Goal: Task Accomplishment & Management: Manage account settings

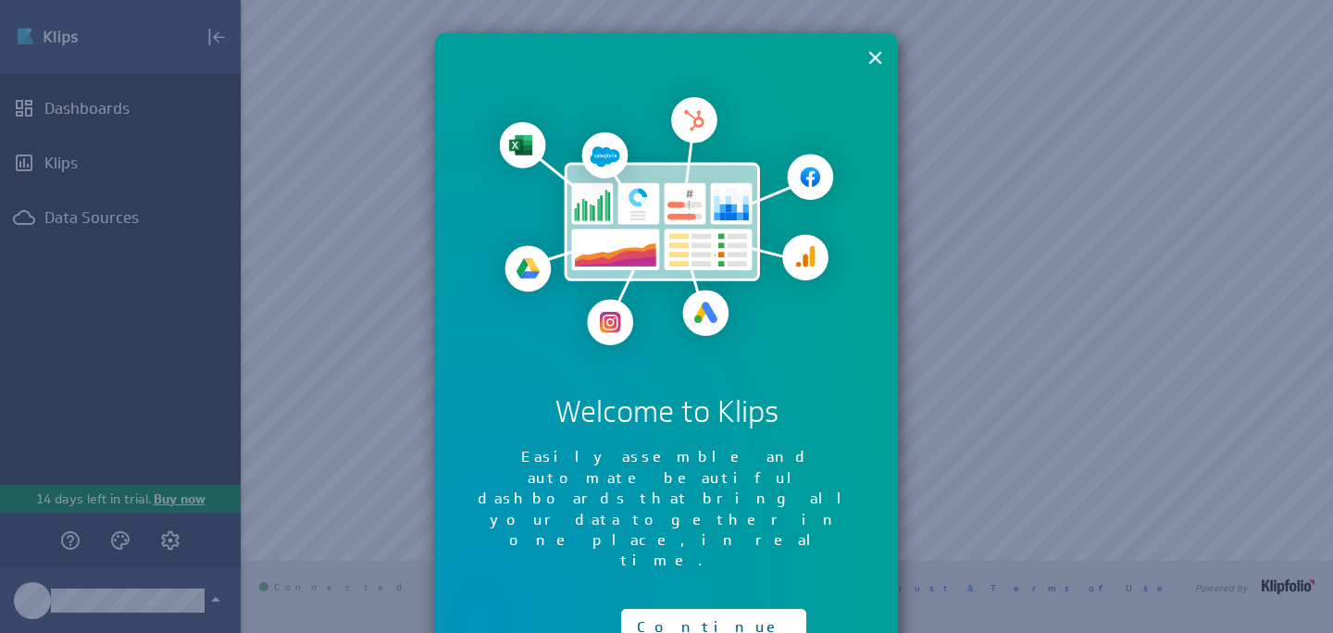
click at [877, 64] on button "×" at bounding box center [875, 57] width 18 height 37
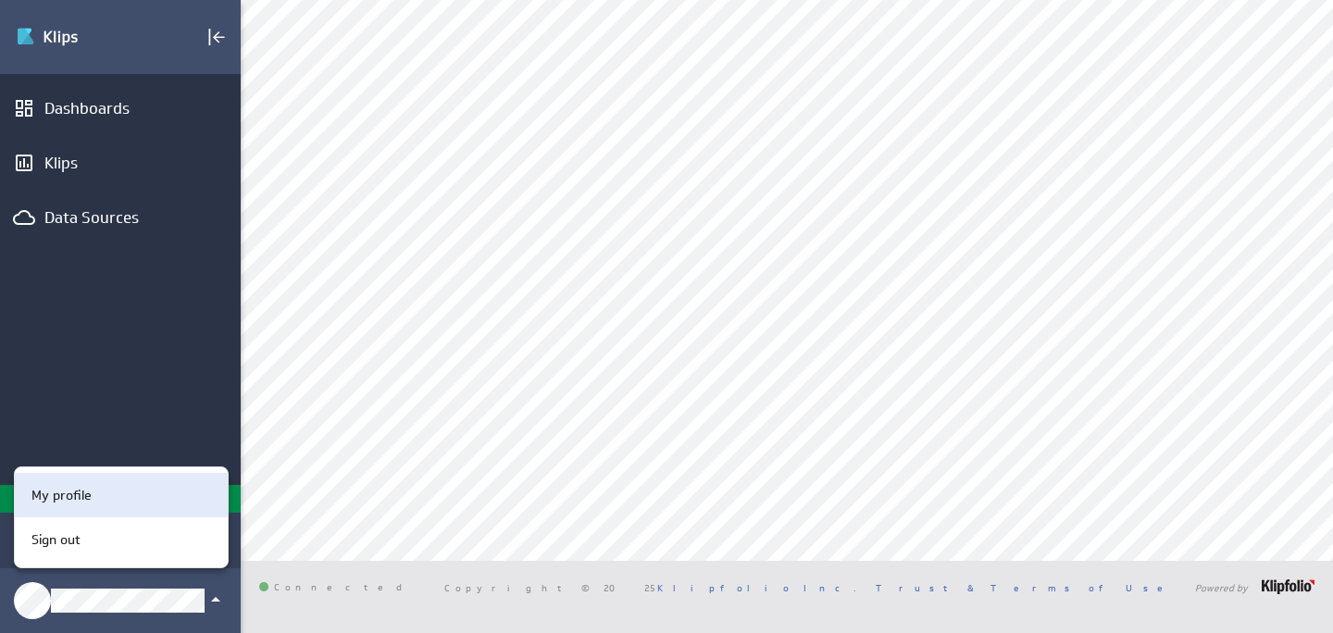
click at [139, 495] on div "My profile" at bounding box center [118, 495] width 189 height 19
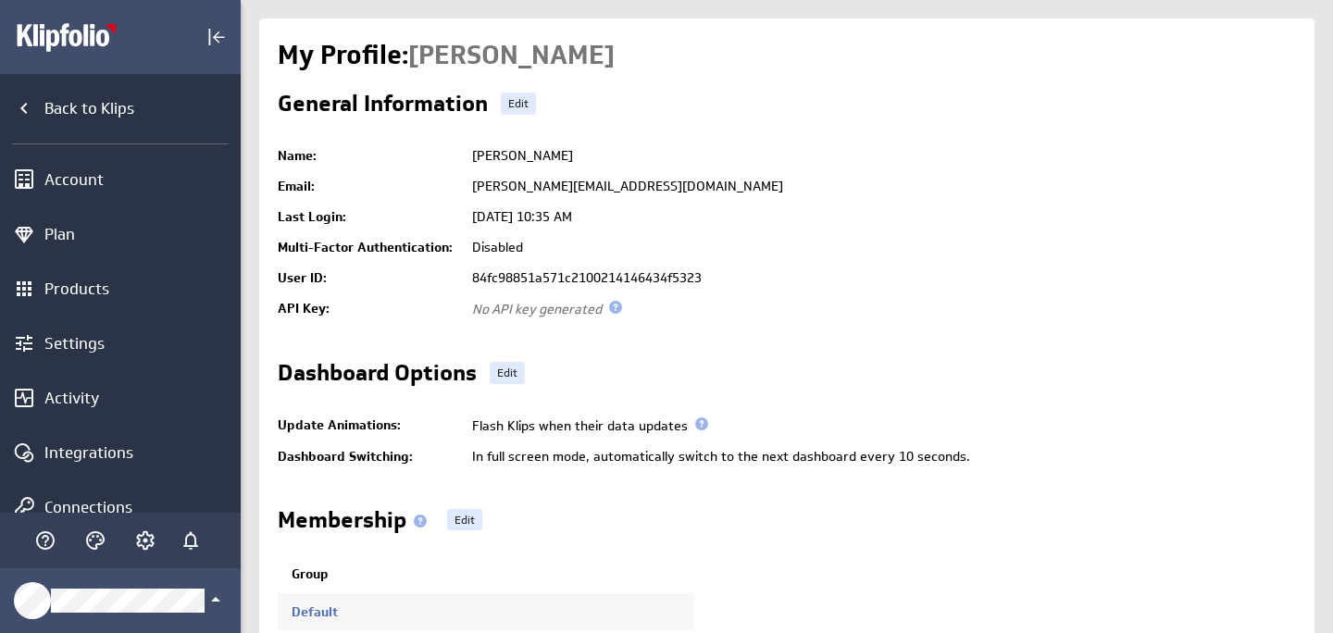
scroll to position [105, 0]
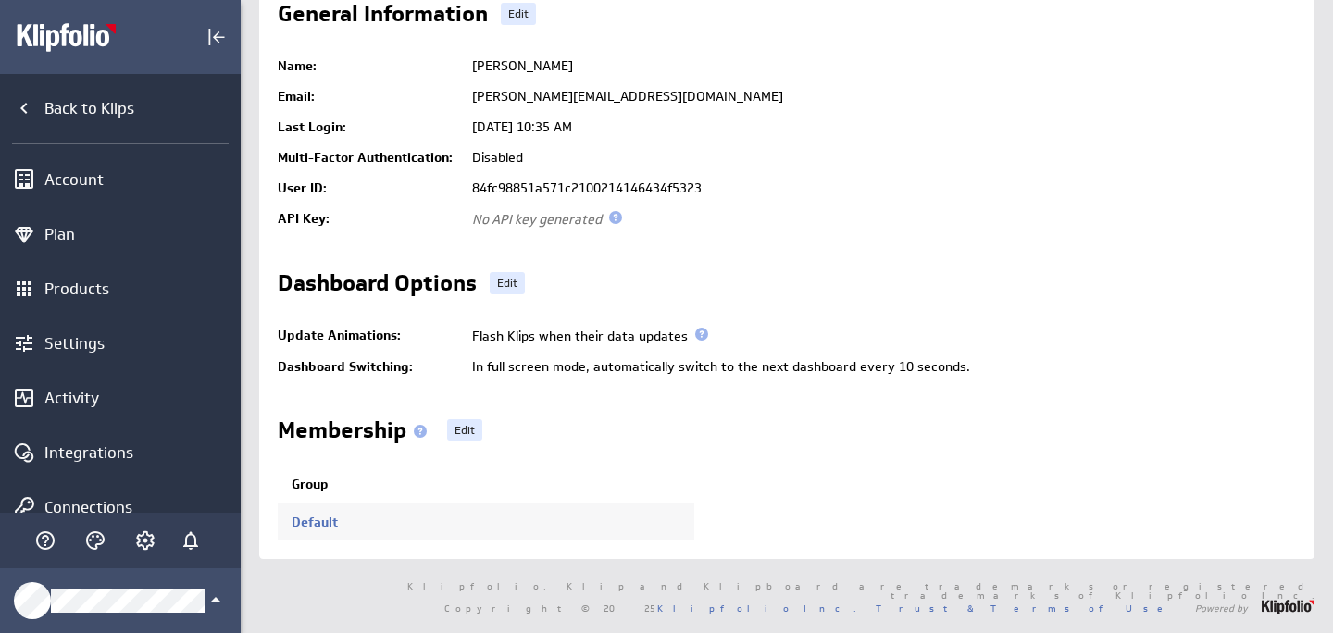
click at [314, 518] on td "Default" at bounding box center [486, 522] width 416 height 37
click at [314, 514] on link "Default" at bounding box center [315, 522] width 46 height 17
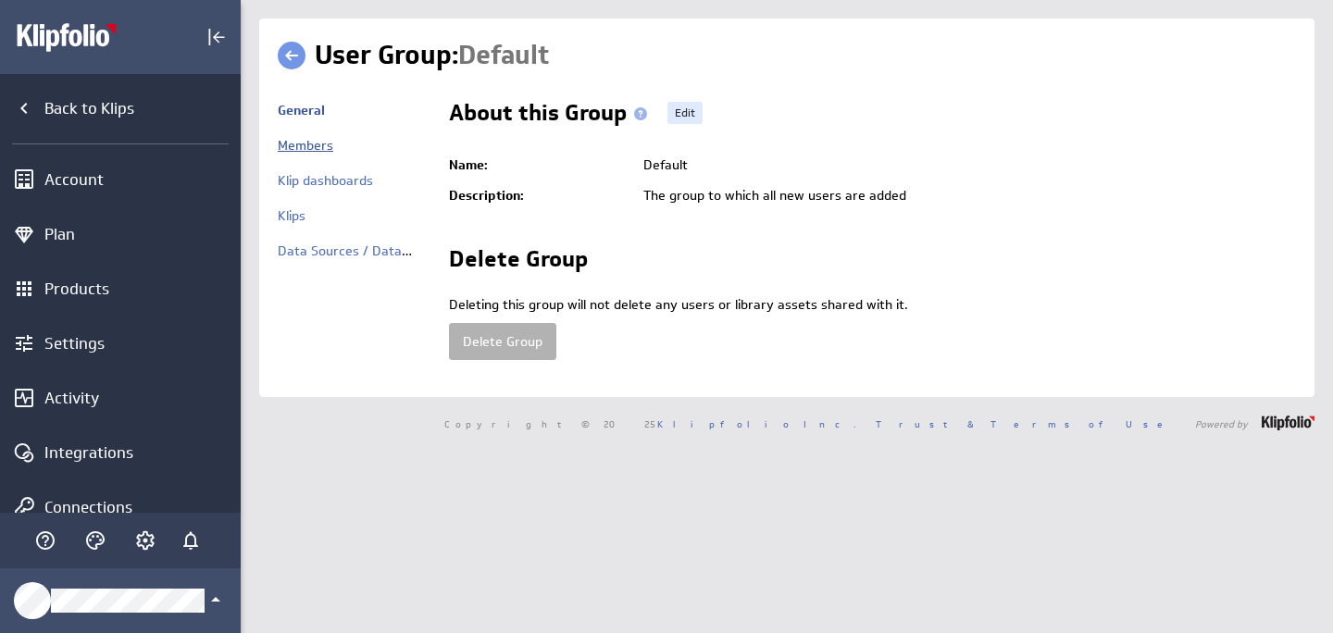
click at [312, 150] on link "Members" at bounding box center [306, 145] width 56 height 17
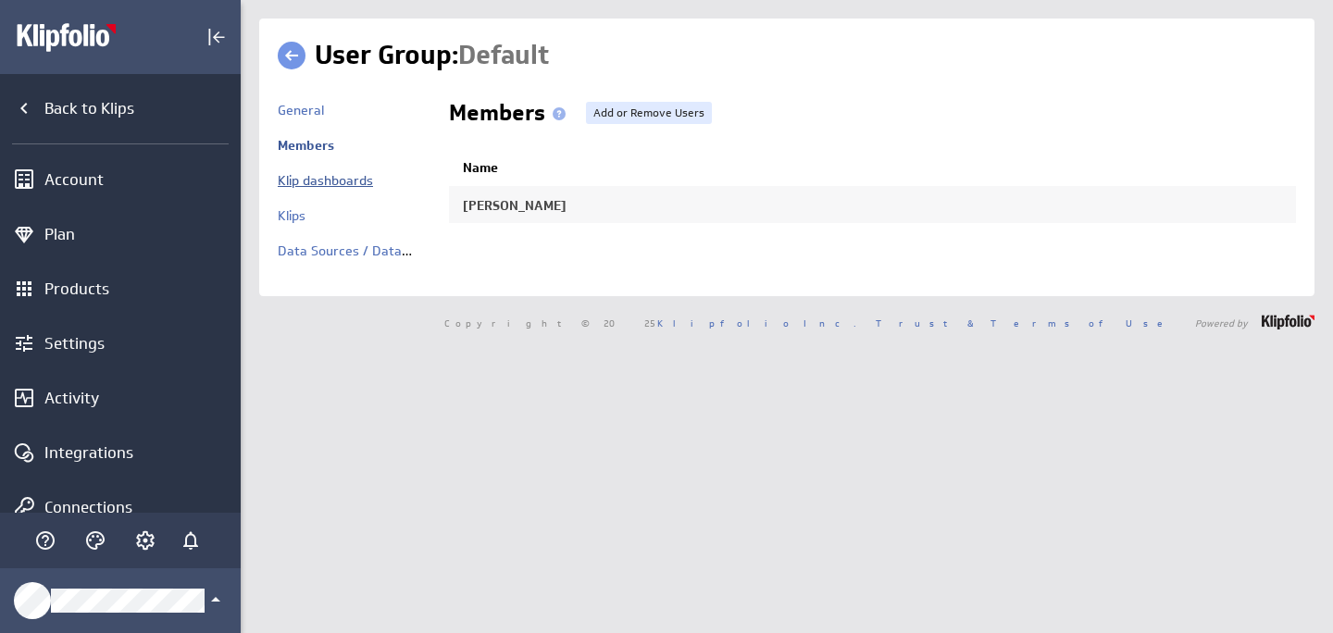
click at [365, 185] on link "Klip dashboards" at bounding box center [325, 180] width 95 height 17
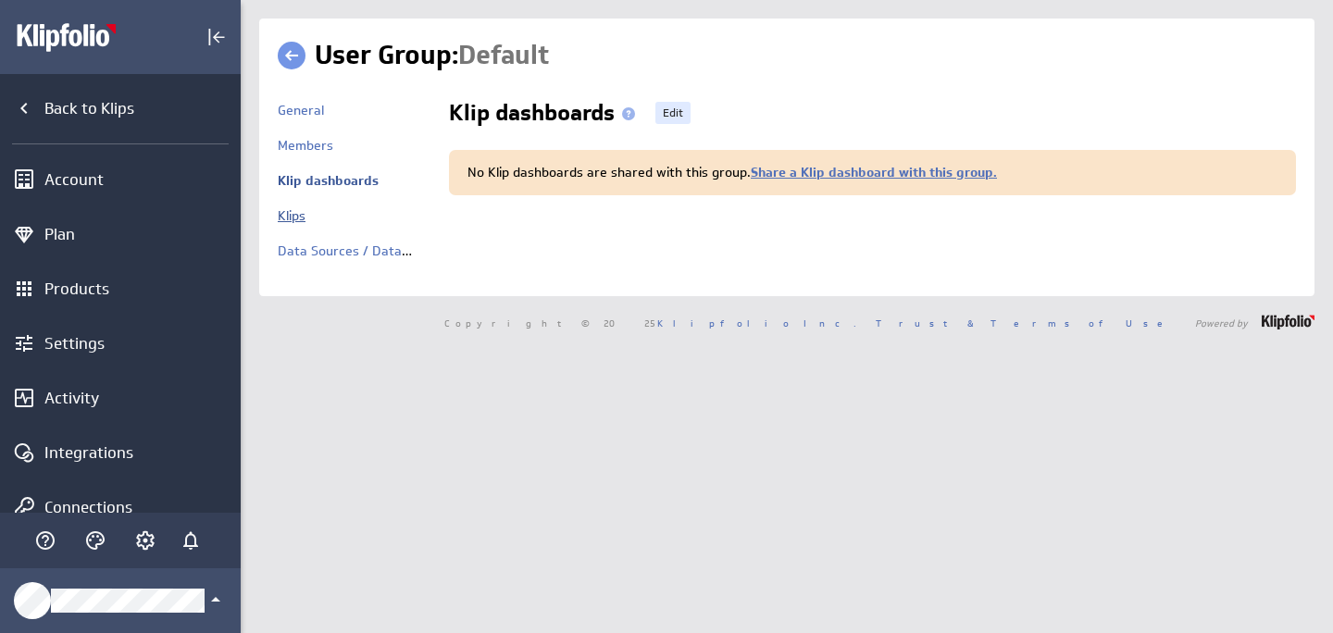
click at [299, 215] on link "Klips" at bounding box center [292, 215] width 28 height 17
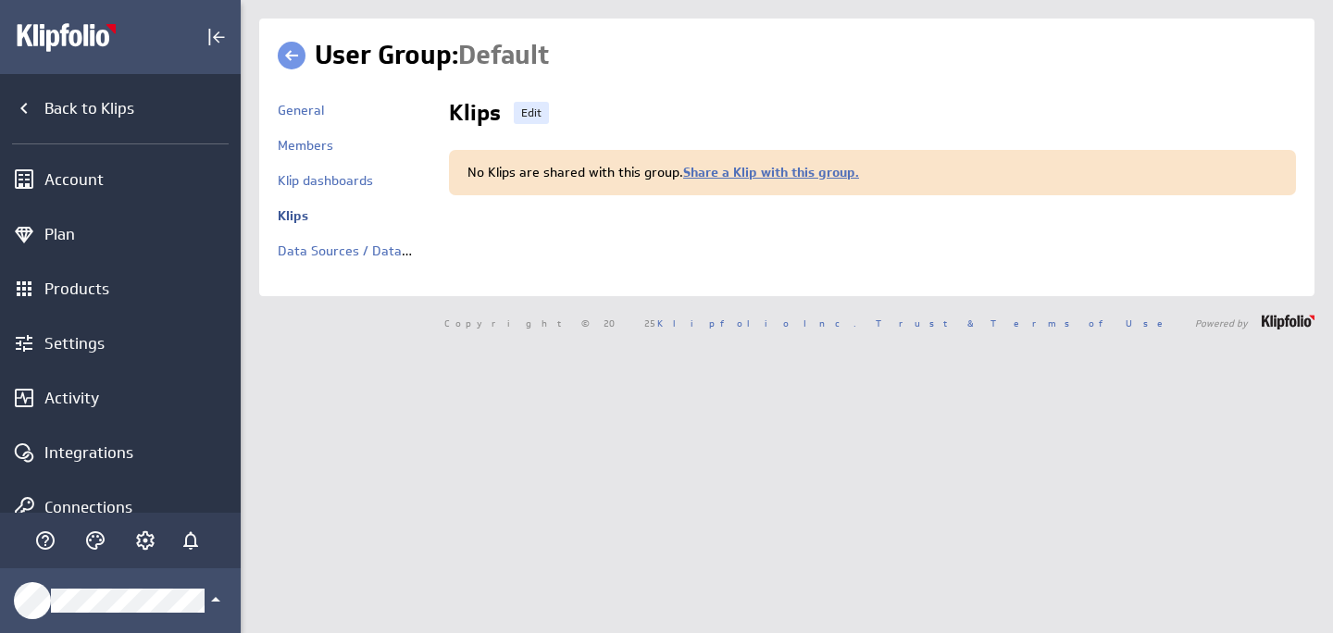
click at [317, 267] on div "Data Sources / Data Feeds" at bounding box center [354, 259] width 153 height 35
click at [317, 255] on link "Data Sources / Data Feeds" at bounding box center [360, 250] width 164 height 17
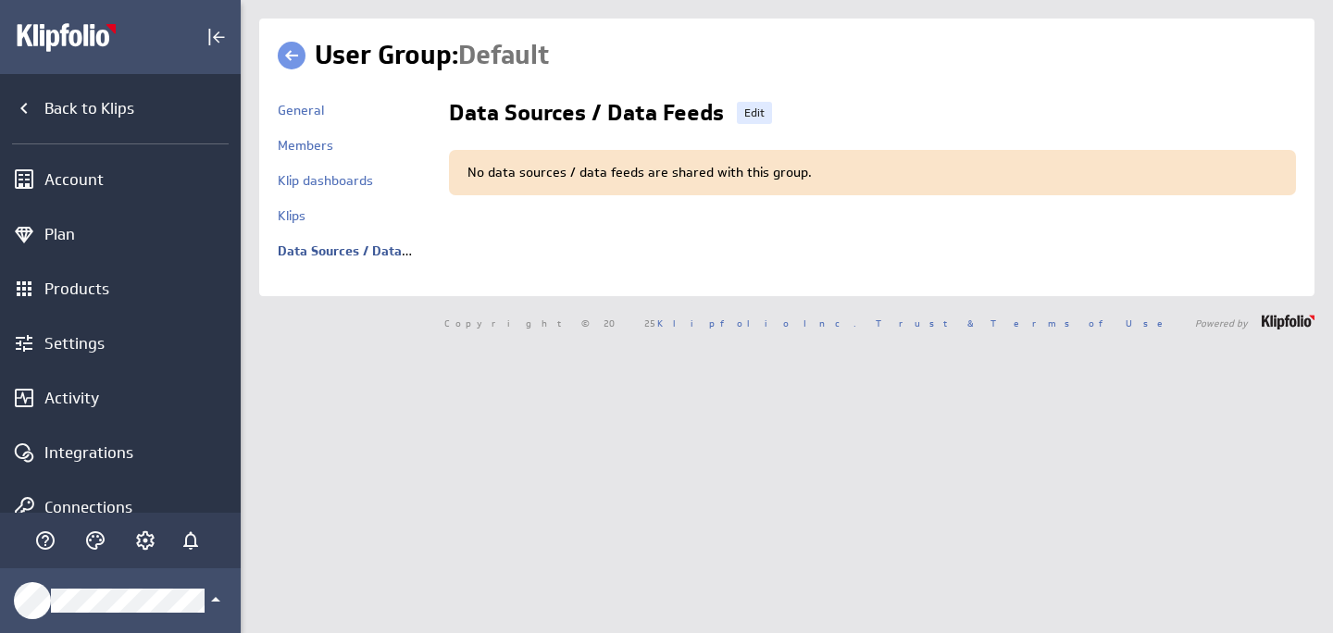
click at [290, 62] on link at bounding box center [292, 56] width 28 height 28
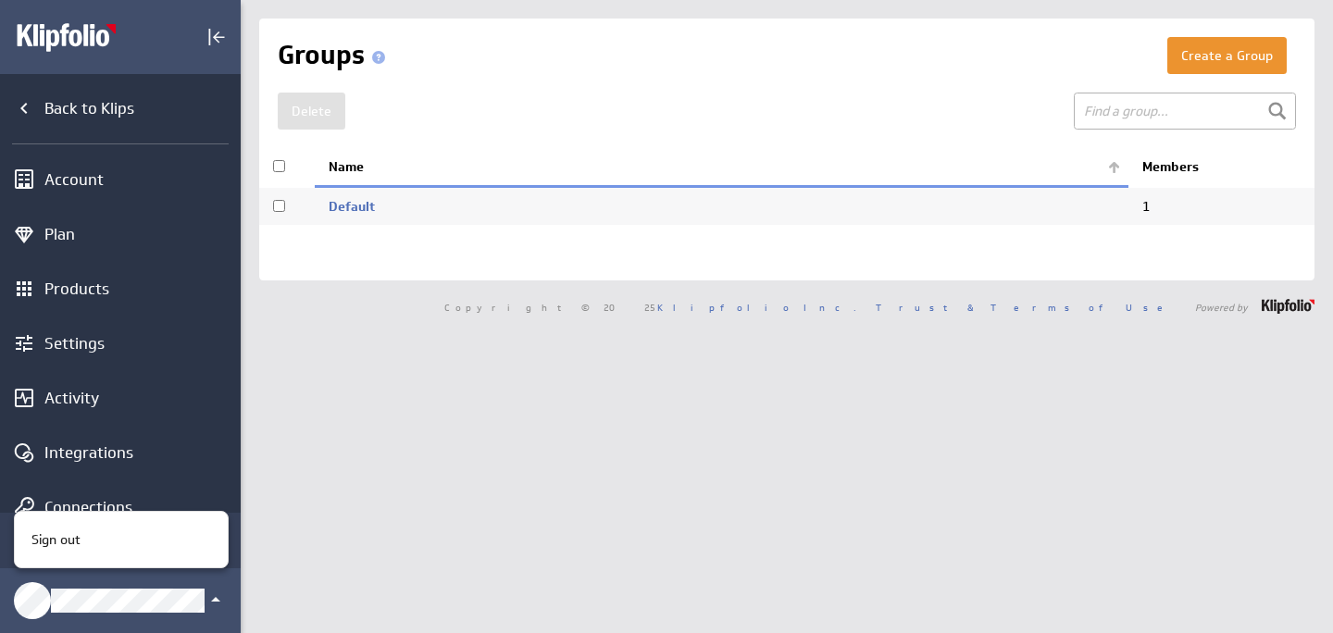
click at [458, 325] on div at bounding box center [666, 316] width 1333 height 633
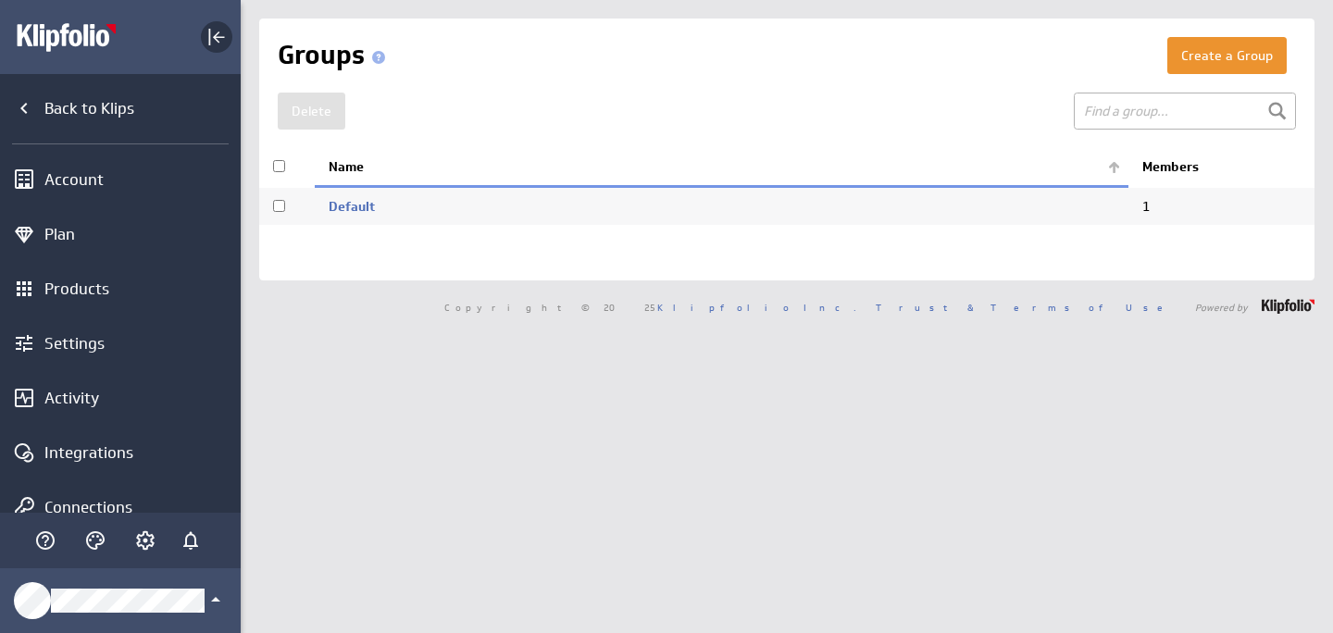
click at [219, 43] on icon "Collapse" at bounding box center [216, 37] width 22 height 22
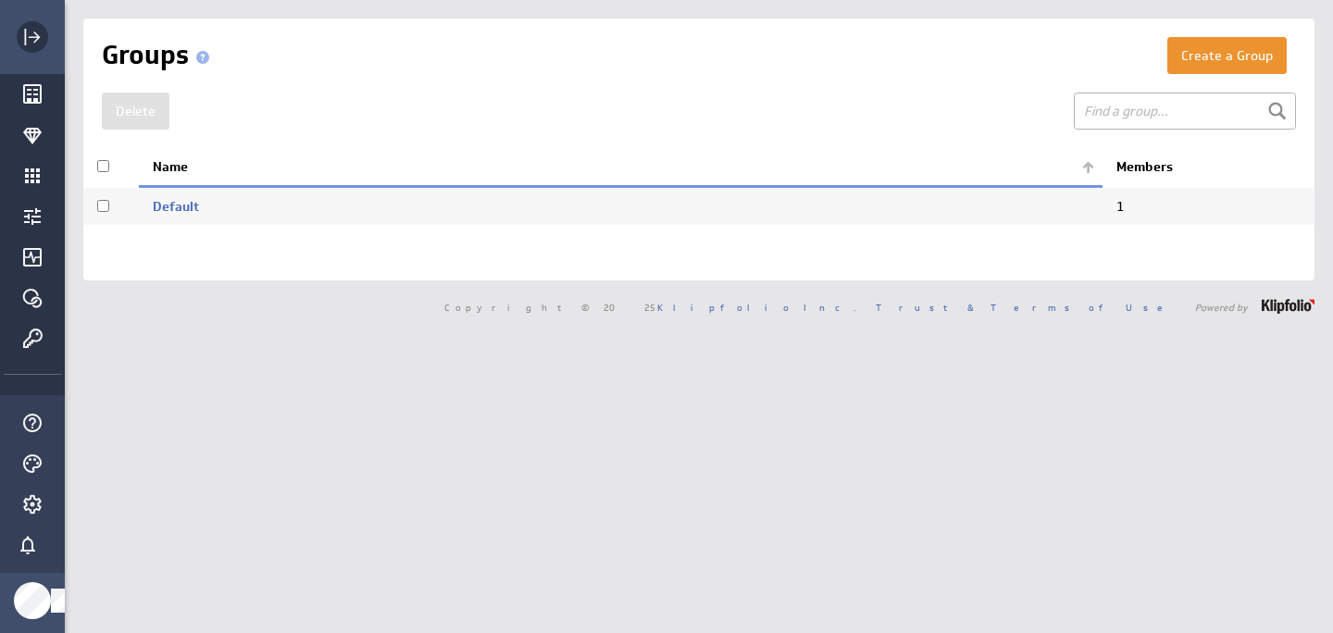
click at [44, 39] on div "Expand" at bounding box center [32, 36] width 31 height 31
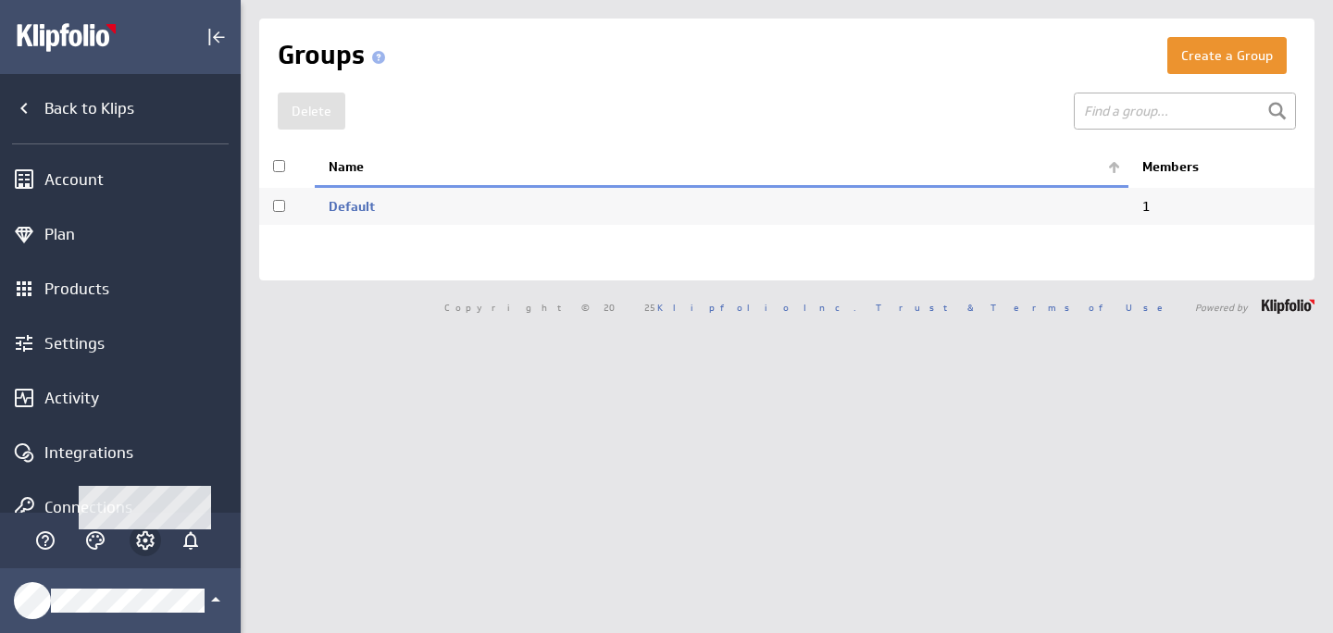
click at [141, 540] on icon "Account and settings" at bounding box center [145, 540] width 22 height 22
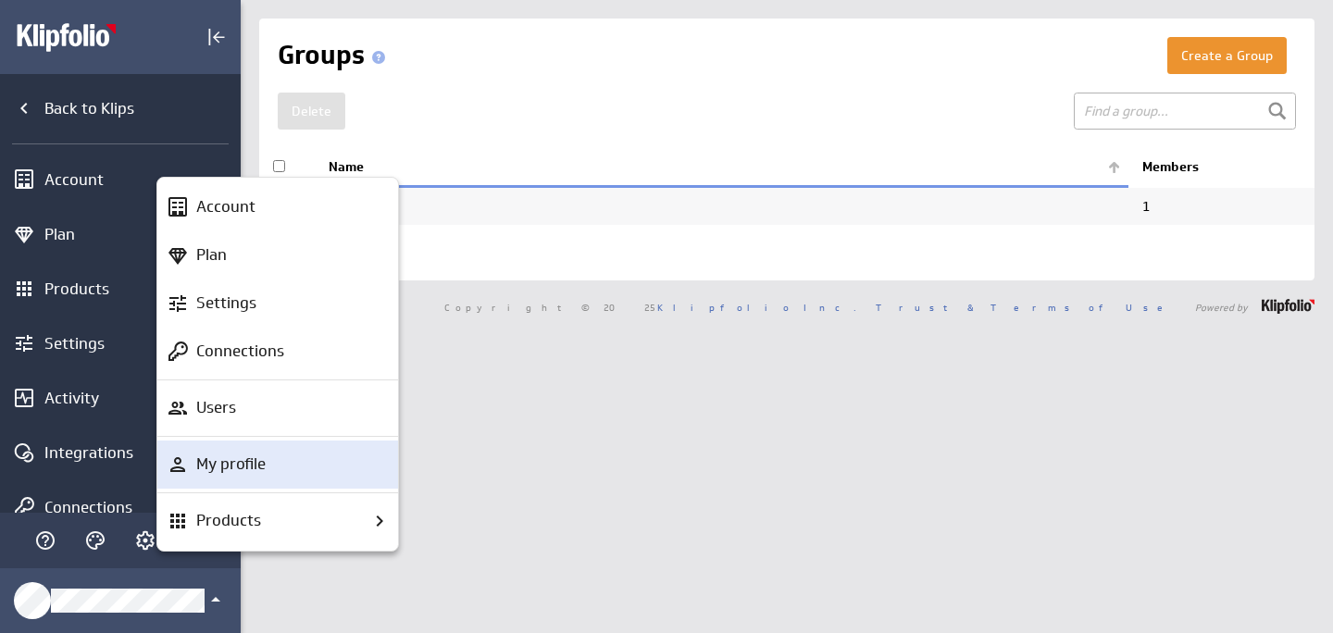
click at [274, 466] on div "My profile" at bounding box center [286, 464] width 194 height 23
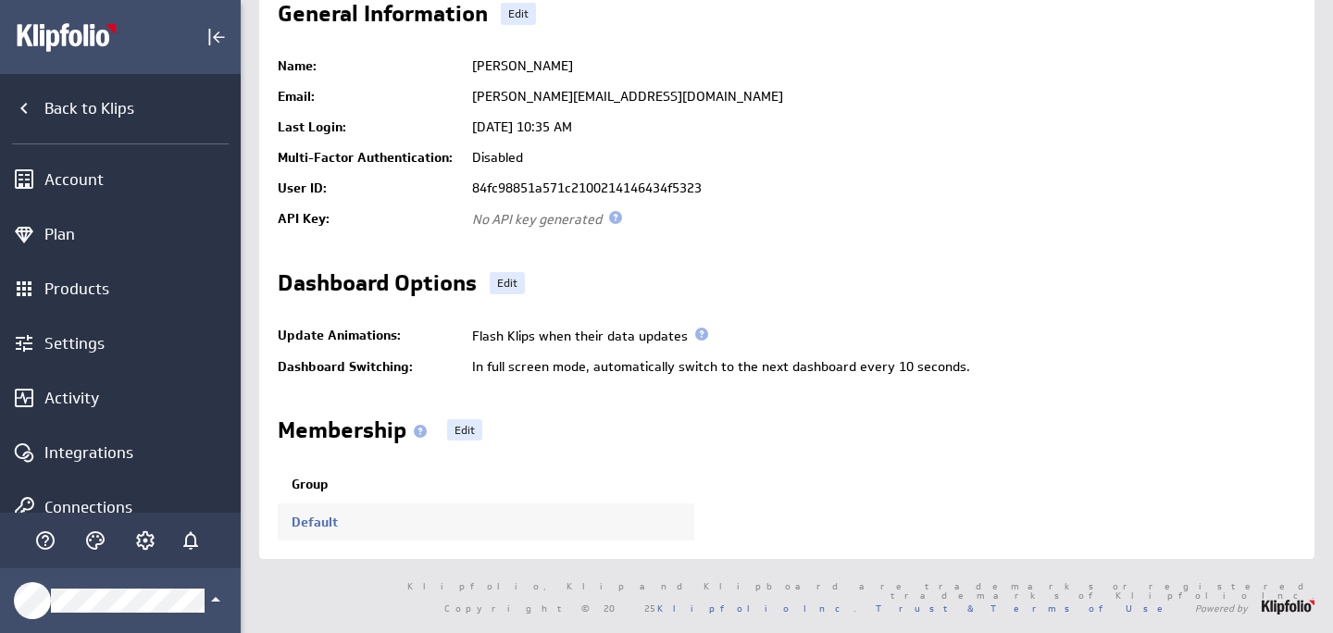
scroll to position [105, 0]
click at [462, 419] on link "Edit" at bounding box center [464, 430] width 35 height 22
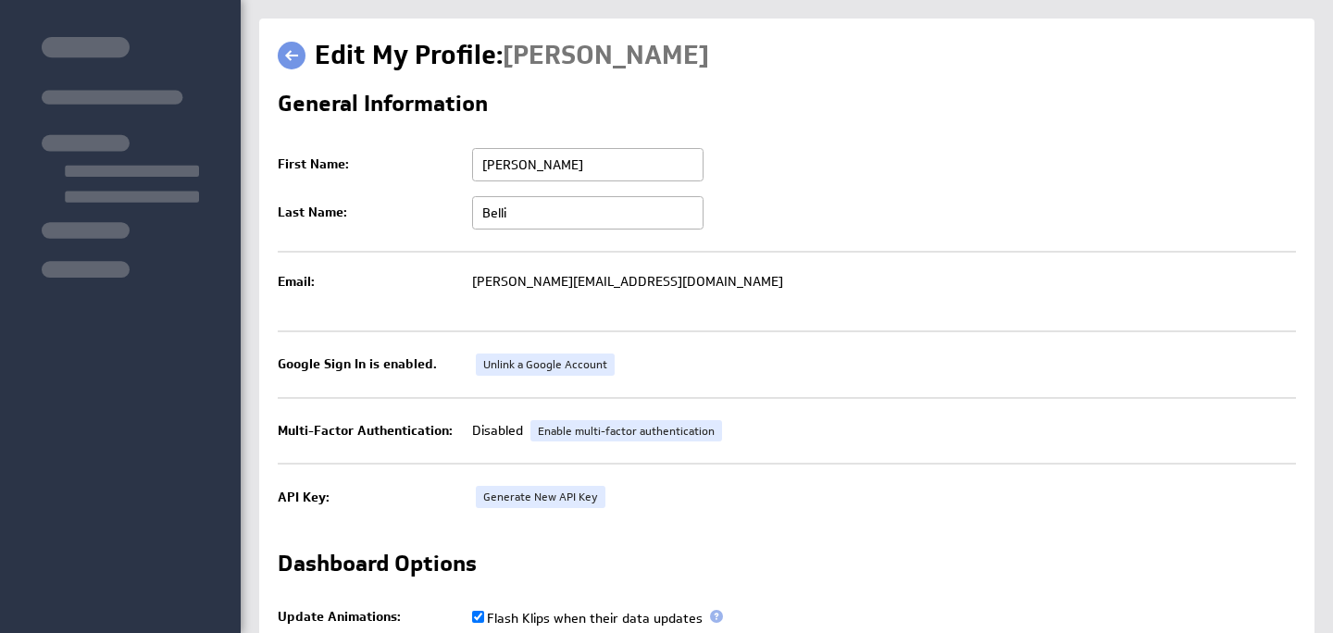
scroll to position [357, 0]
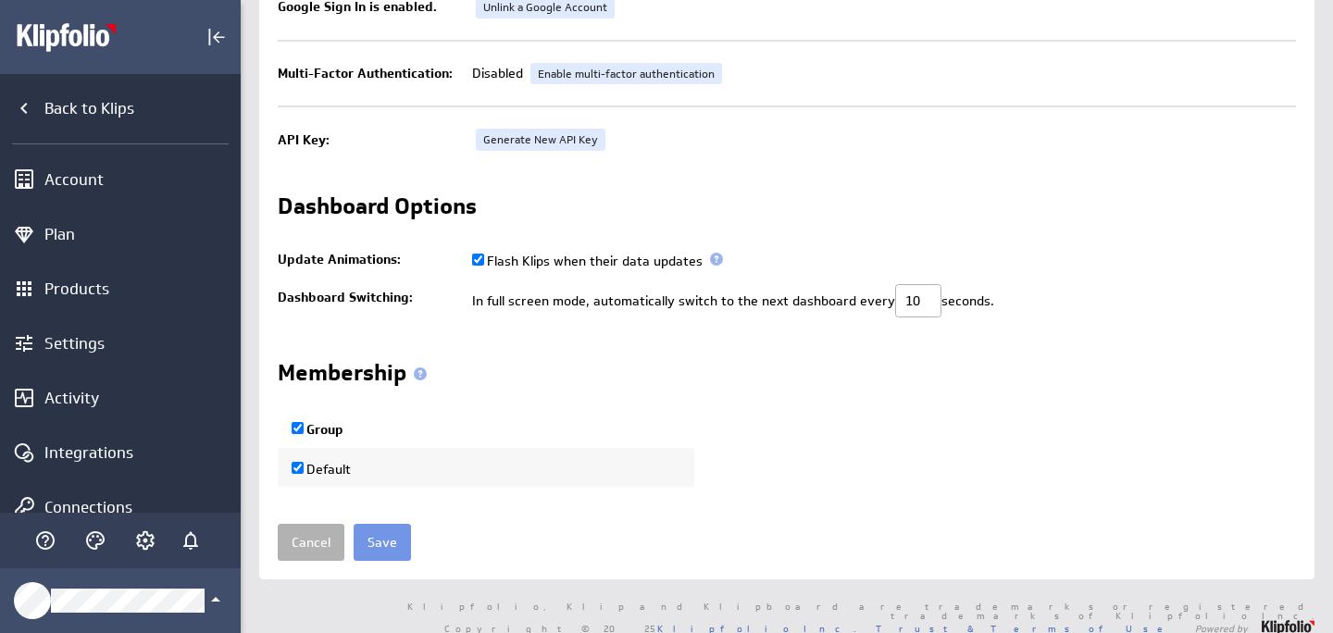
checkbox input "true"
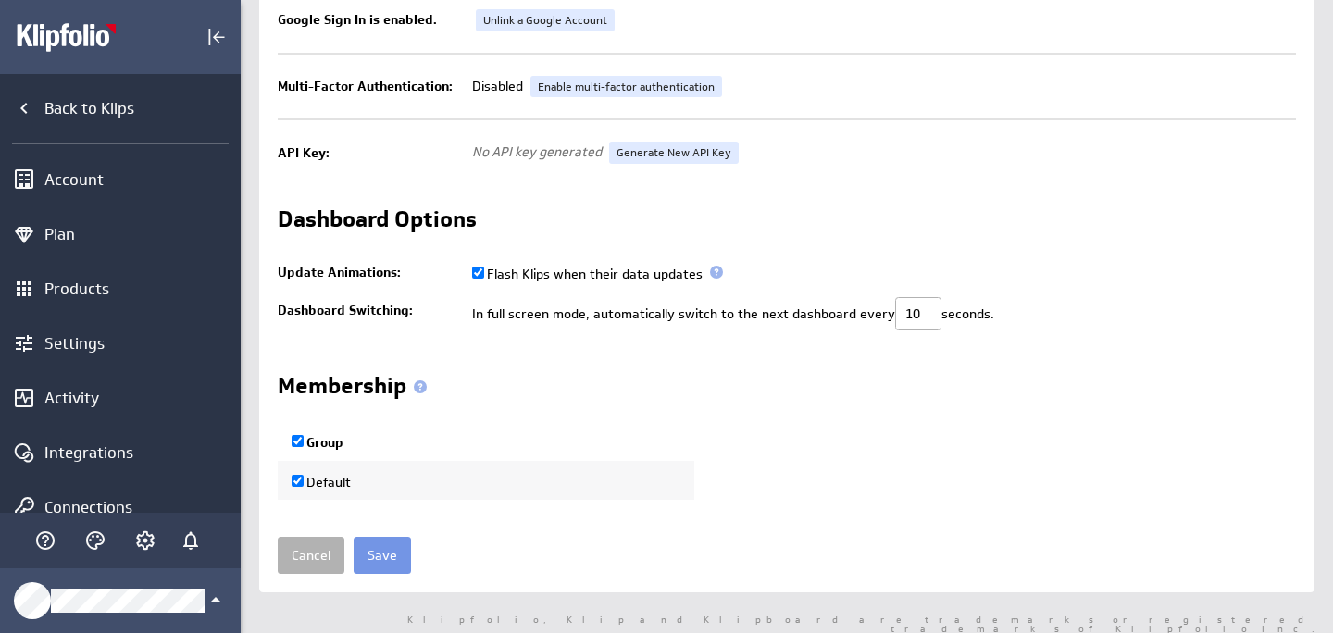
scroll to position [346, 0]
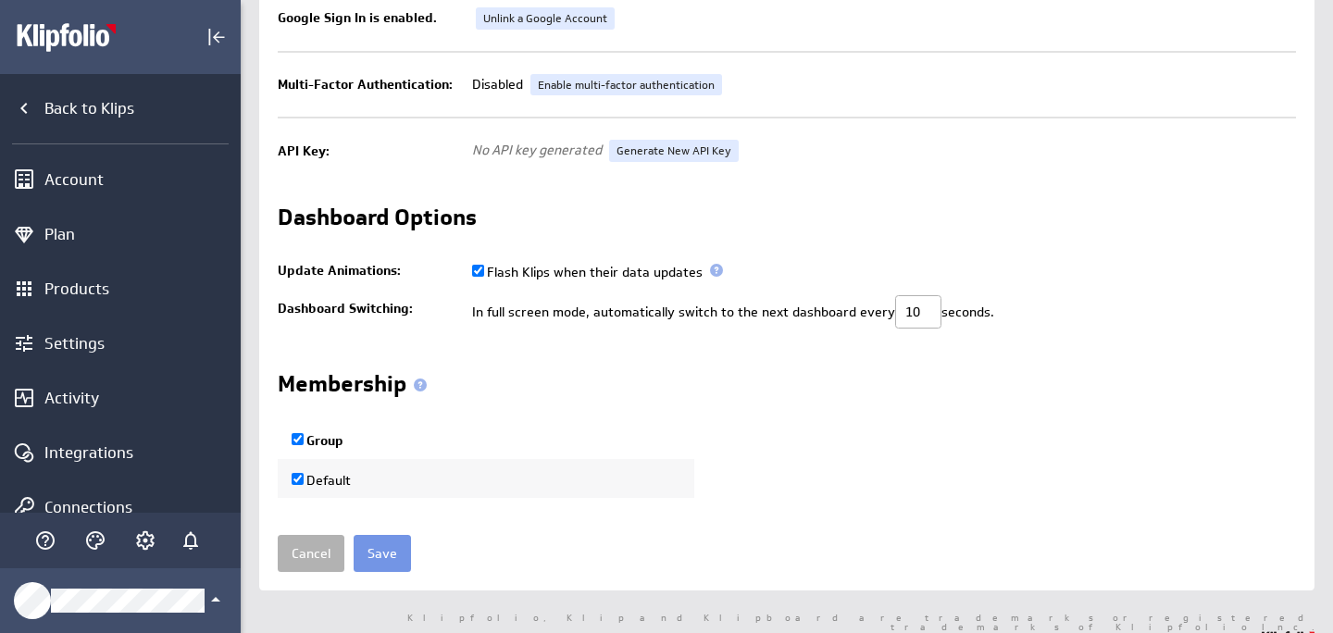
click at [304, 481] on label "Default" at bounding box center [321, 480] width 59 height 17
click at [304, 481] on input "Default" at bounding box center [298, 479] width 12 height 12
checkbox input "false"
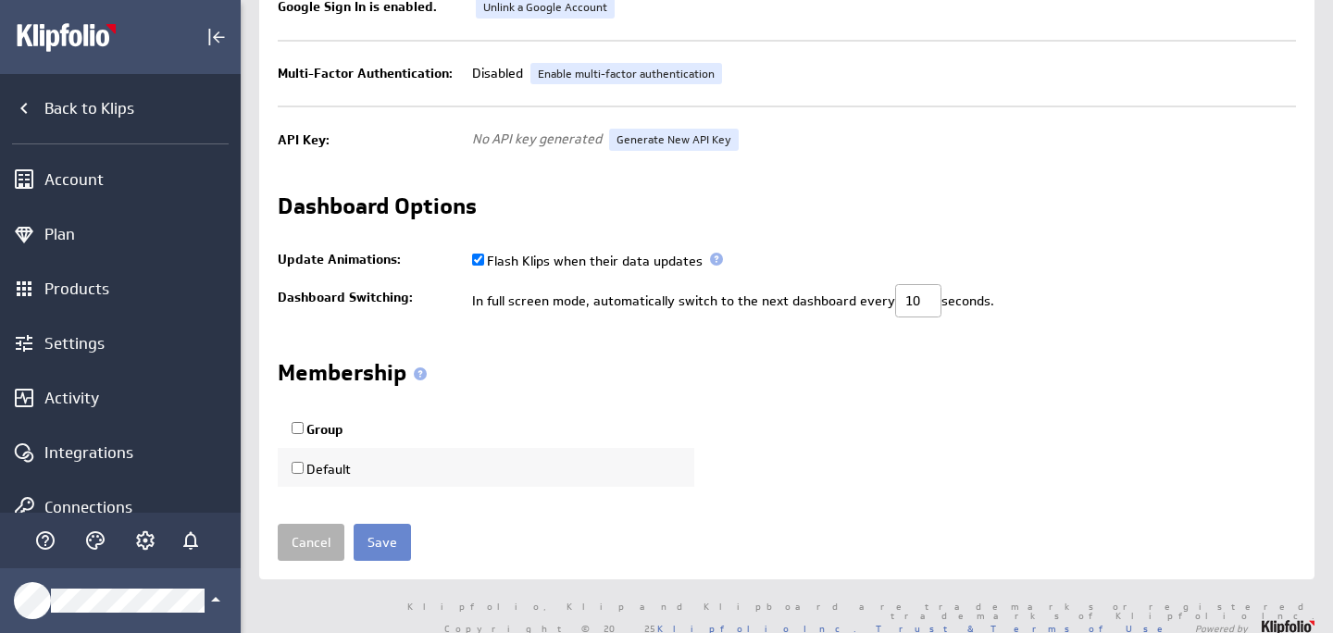
click at [383, 542] on input "Save" at bounding box center [382, 542] width 57 height 37
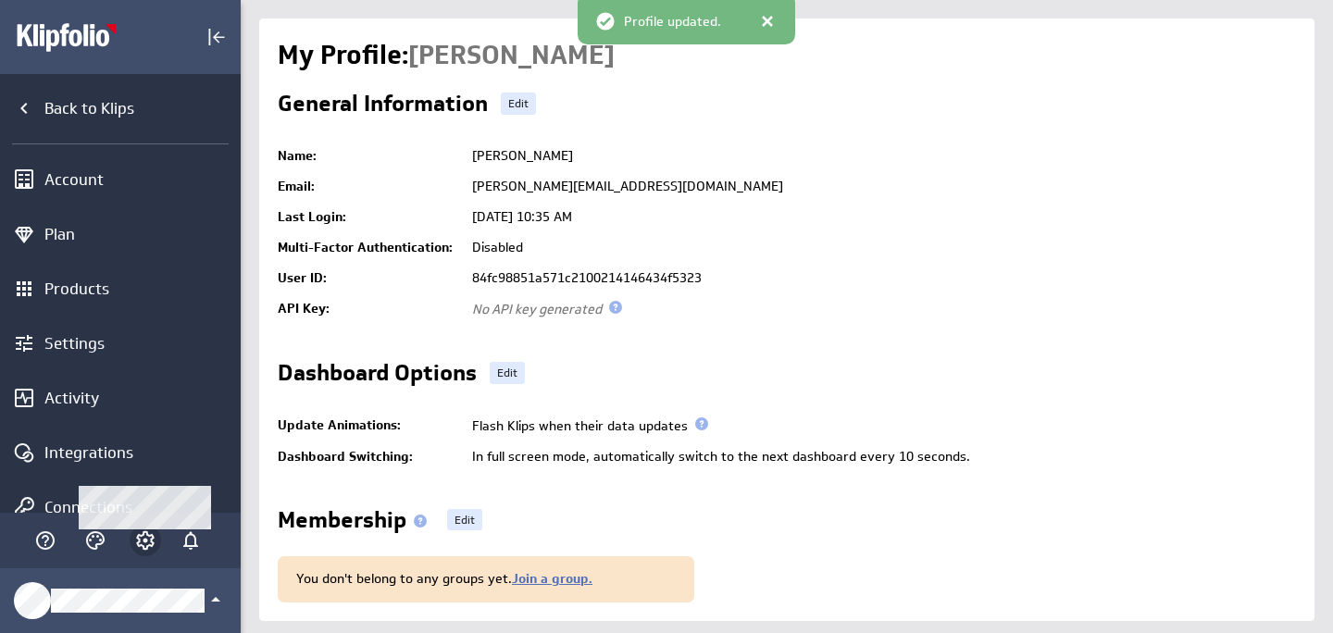
click at [145, 540] on icon "Account and settings" at bounding box center [145, 541] width 5 height 5
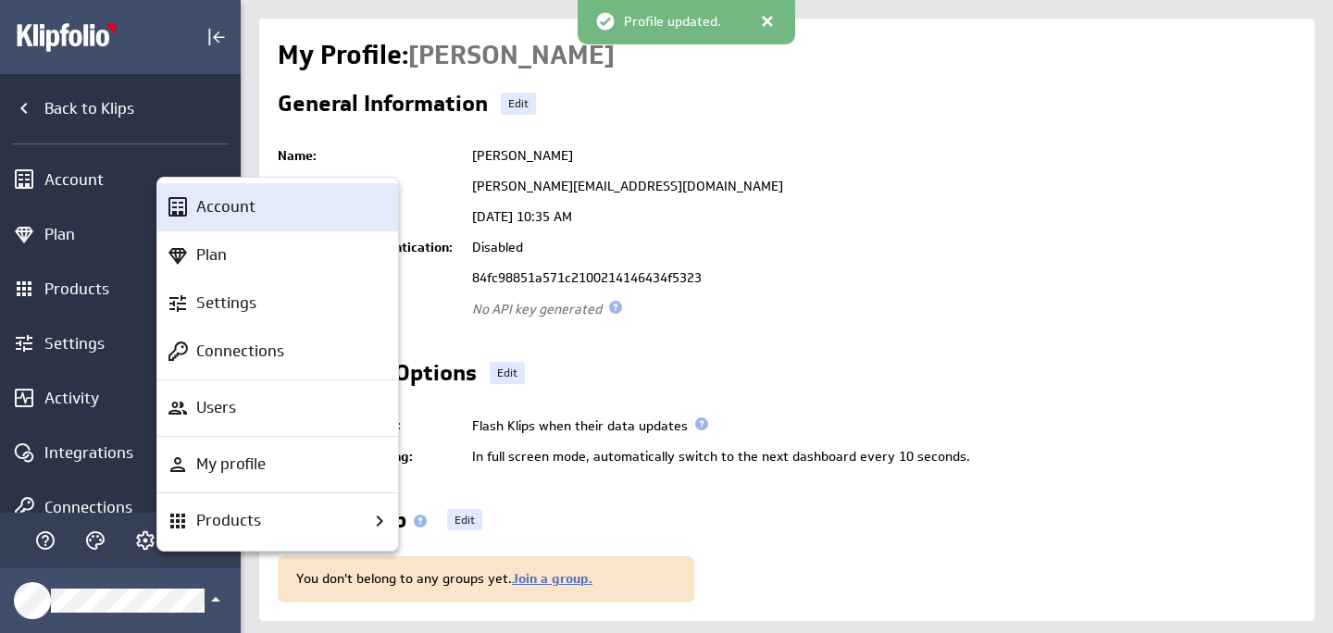
click at [254, 211] on p "Account" at bounding box center [225, 206] width 59 height 23
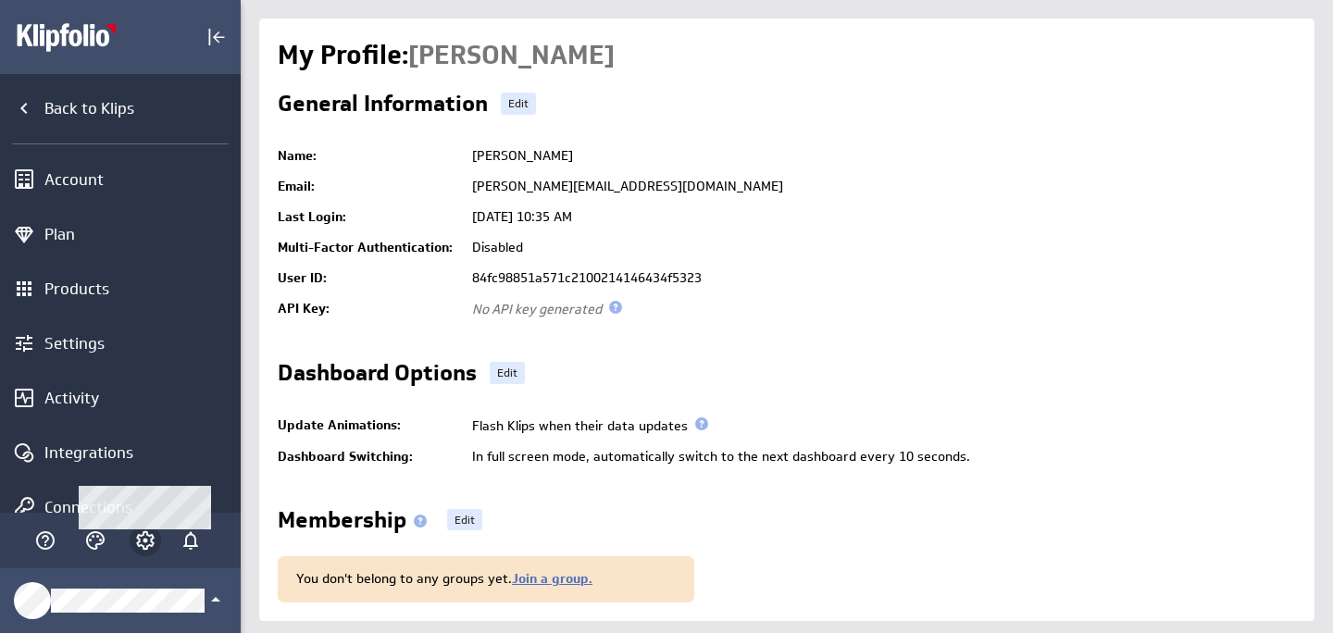
click at [152, 540] on icon "Account and settings" at bounding box center [145, 540] width 19 height 19
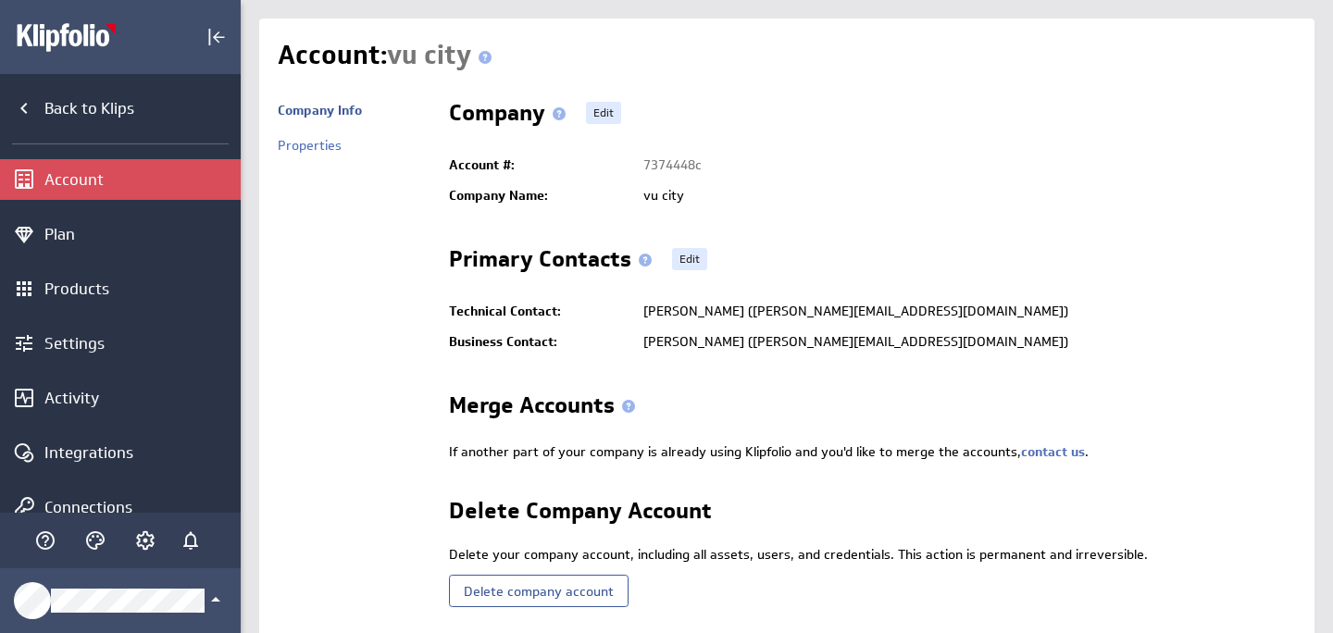
scroll to position [62, 0]
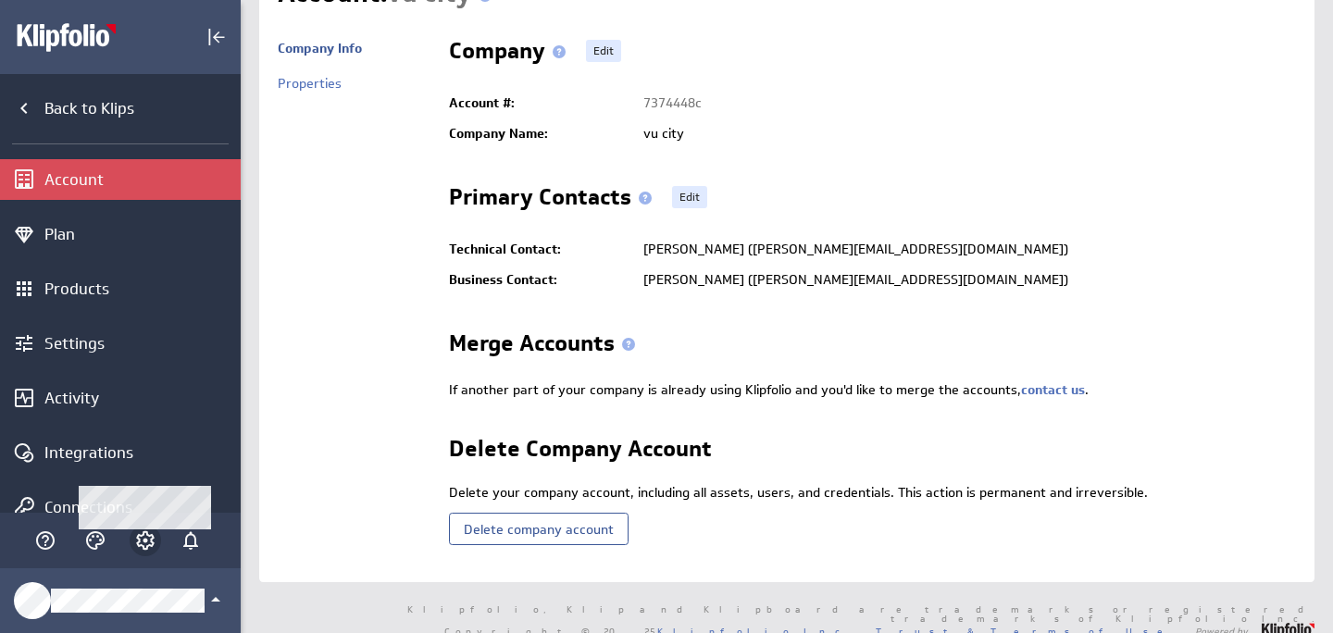
click at [141, 546] on icon "Account and settings" at bounding box center [145, 540] width 22 height 22
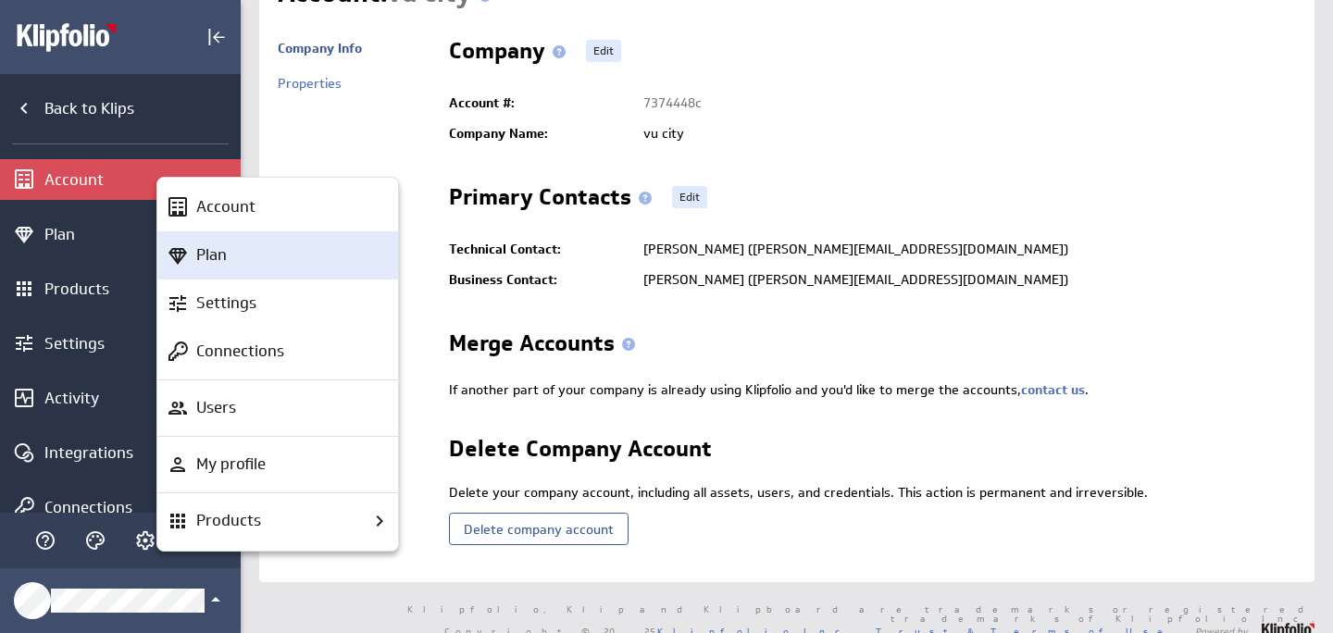
click at [243, 244] on div "Plan" at bounding box center [286, 254] width 194 height 23
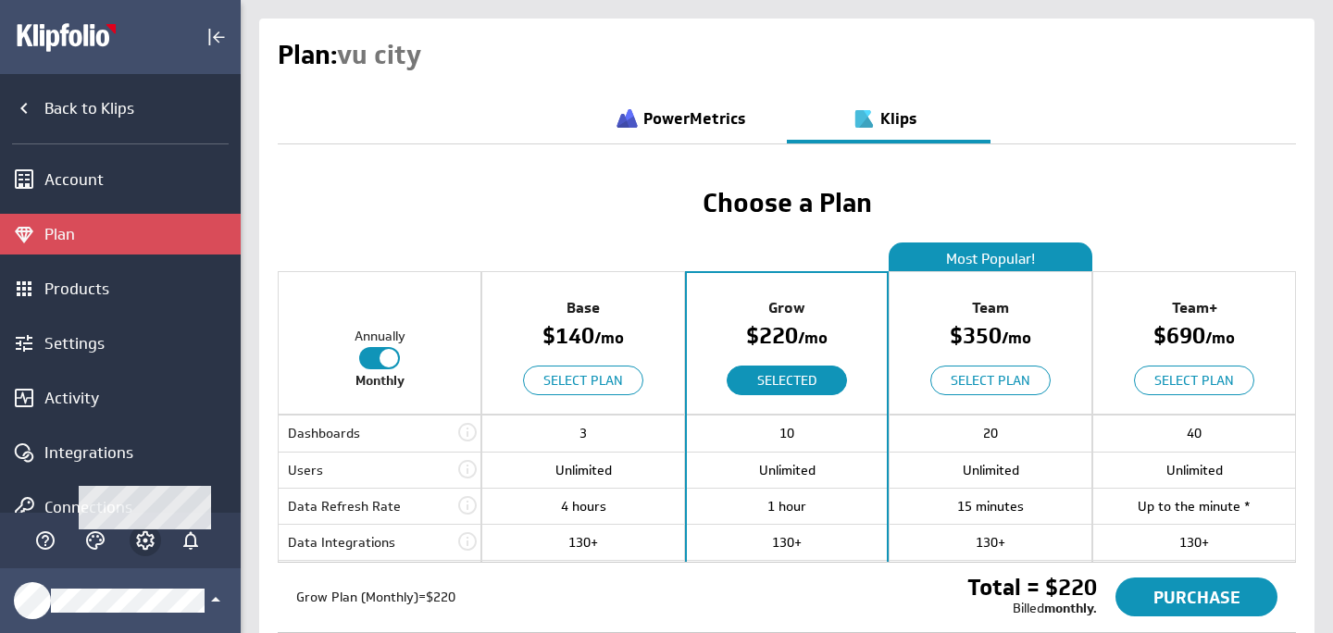
click at [148, 542] on icon "Account and settings" at bounding box center [145, 540] width 22 height 22
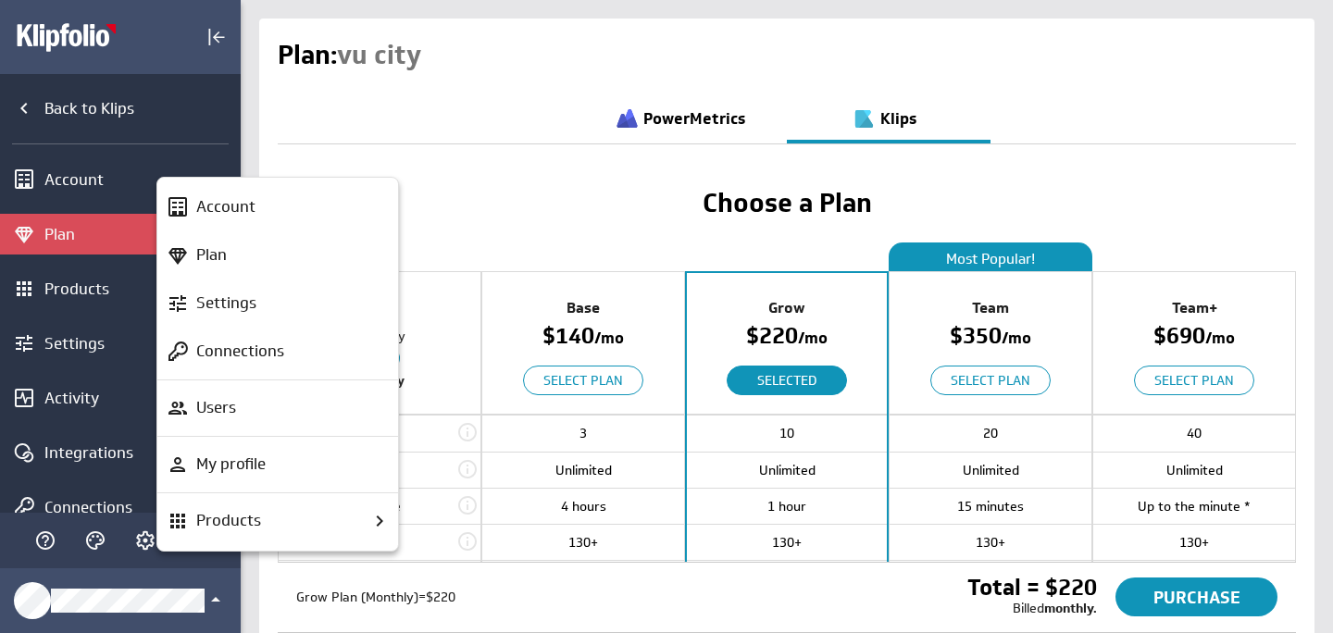
click at [657, 139] on div at bounding box center [666, 316] width 1333 height 633
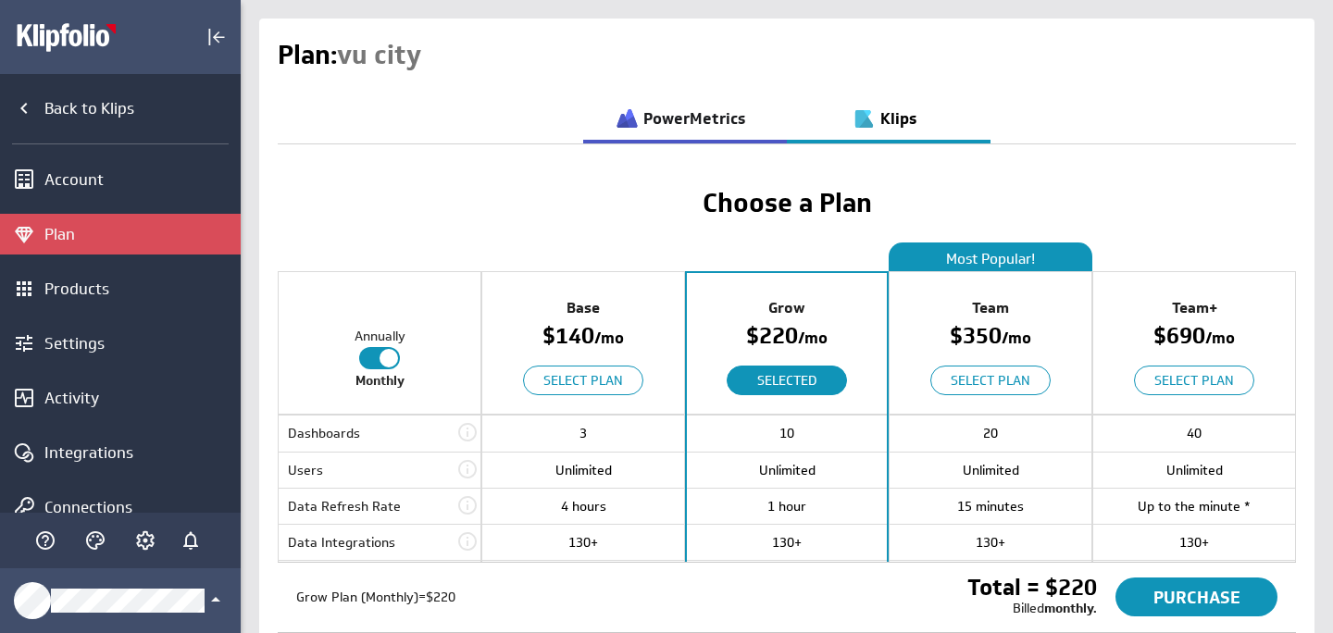
click at [659, 118] on h3 "PowerMetrics" at bounding box center [694, 119] width 102 height 16
click at [653, 125] on h3 "PowerMetrics" at bounding box center [694, 119] width 102 height 16
click at [654, 125] on h3 "PowerMetrics" at bounding box center [694, 119] width 102 height 16
click at [138, 539] on icon "Account and settings" at bounding box center [145, 540] width 19 height 19
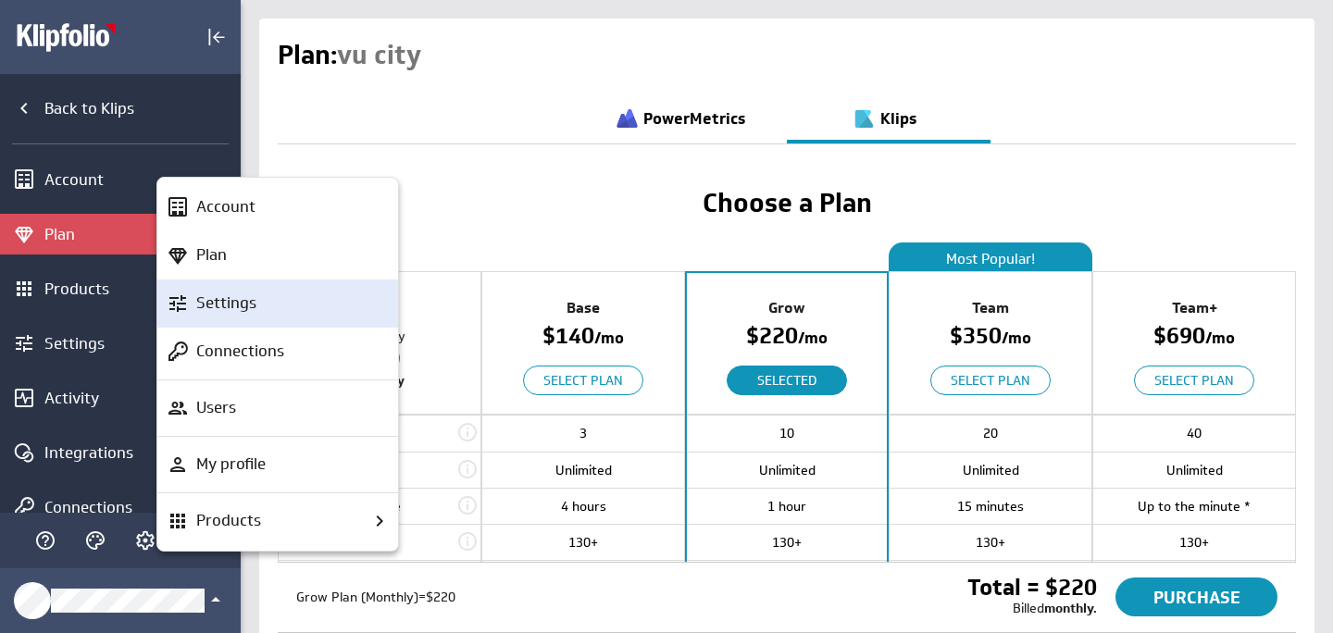
click at [242, 314] on p "Settings" at bounding box center [226, 303] width 60 height 23
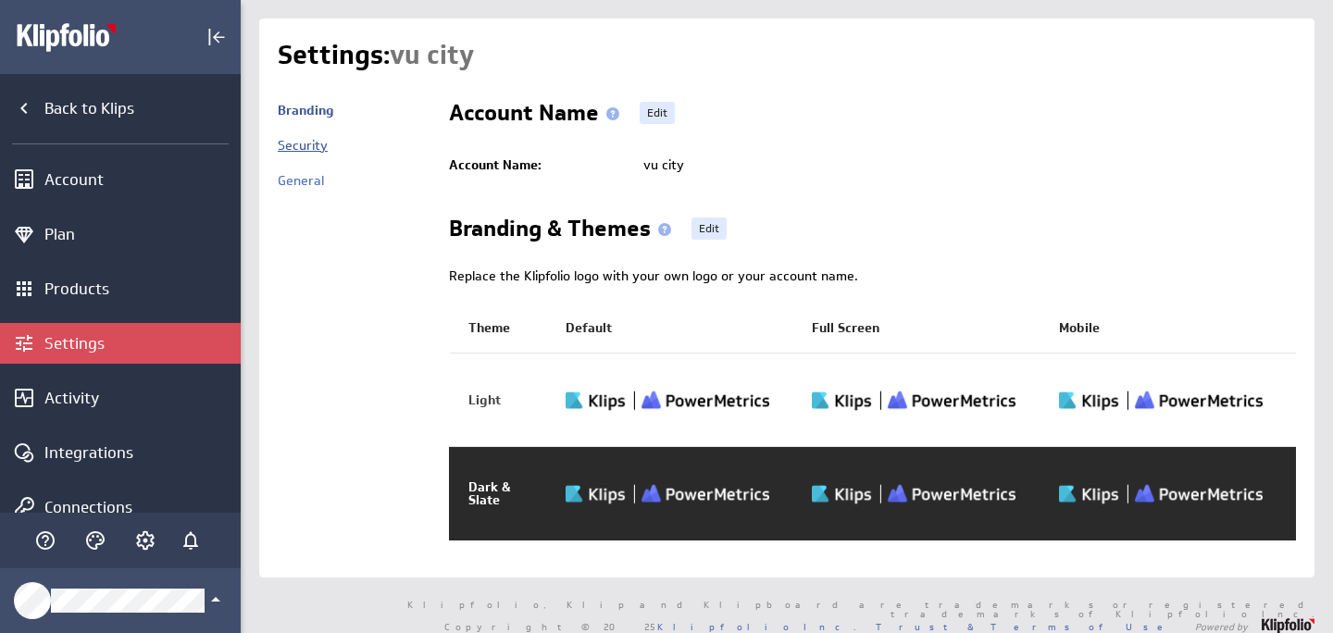
click at [309, 142] on link "Security" at bounding box center [303, 145] width 50 height 17
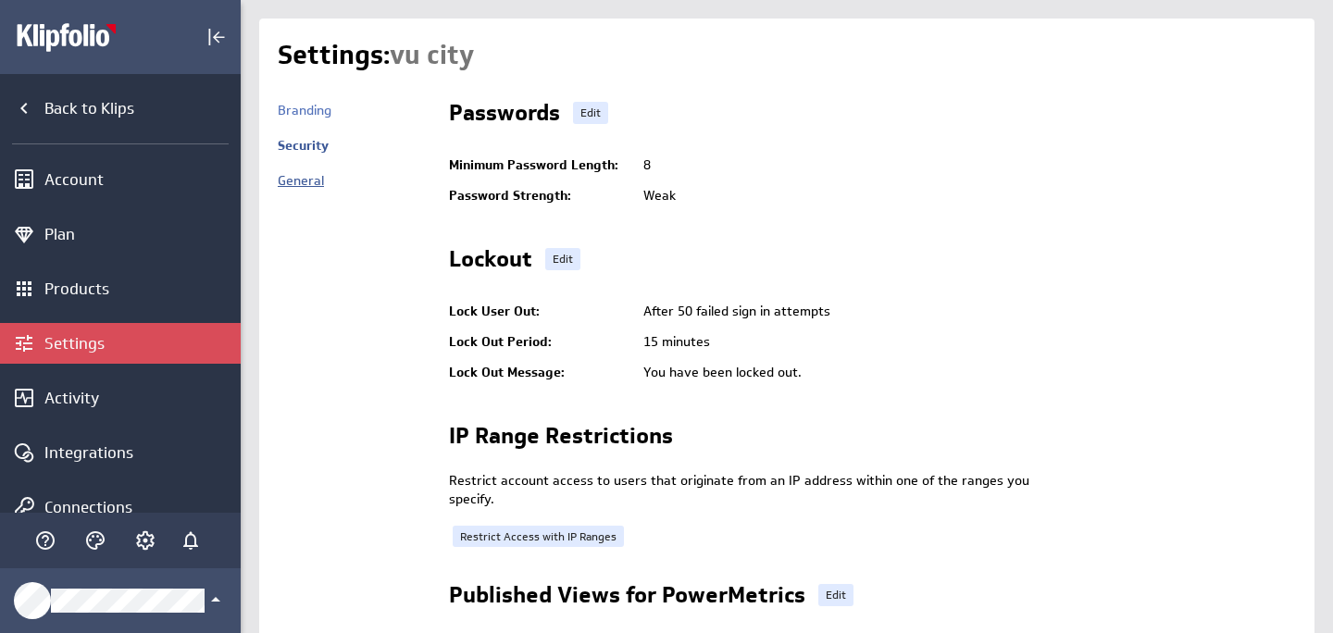
click at [317, 185] on link "General" at bounding box center [301, 180] width 46 height 17
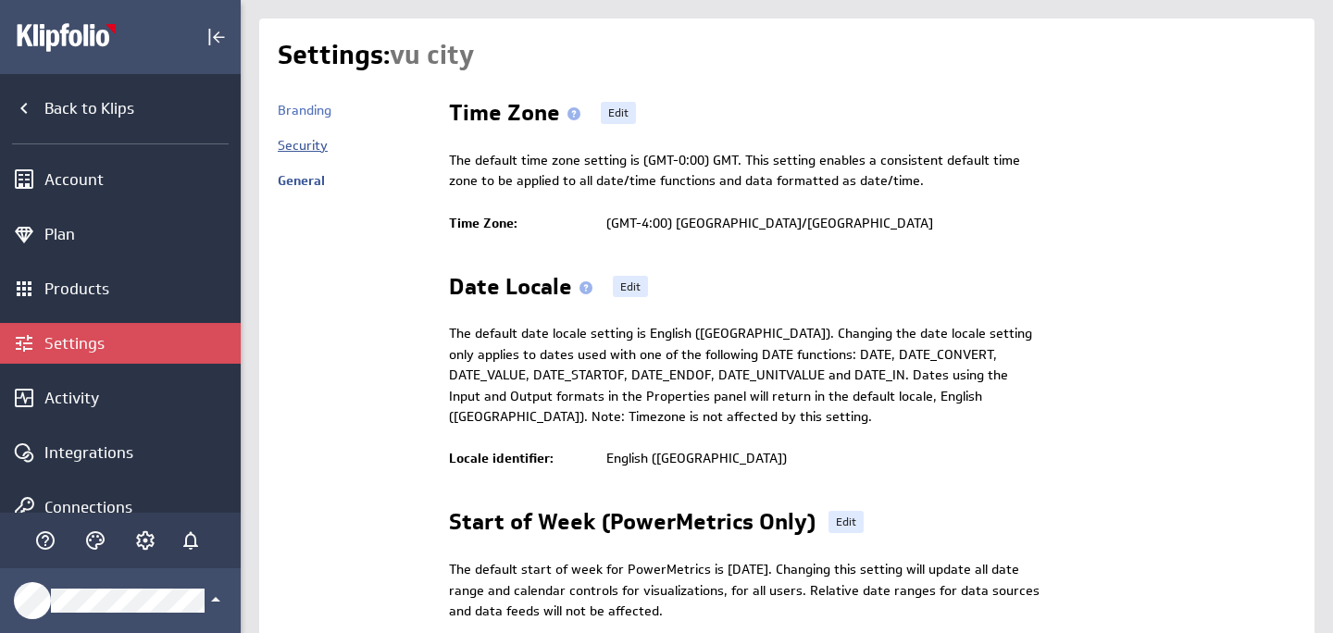
click at [322, 149] on link "Security" at bounding box center [303, 145] width 50 height 17
